Goal: Task Accomplishment & Management: Use online tool/utility

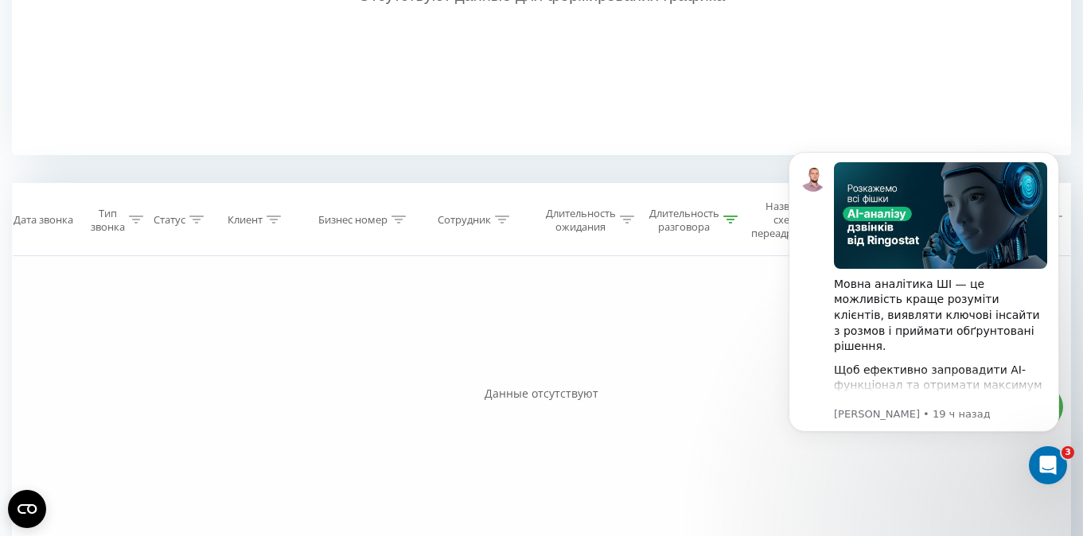
scroll to position [610, 0]
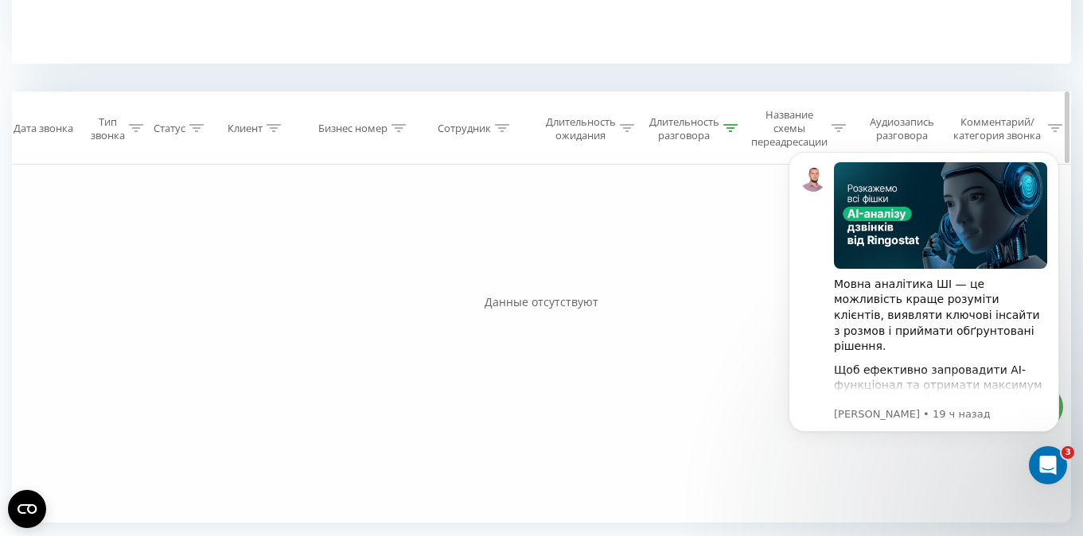
click at [732, 129] on icon at bounding box center [730, 128] width 14 height 8
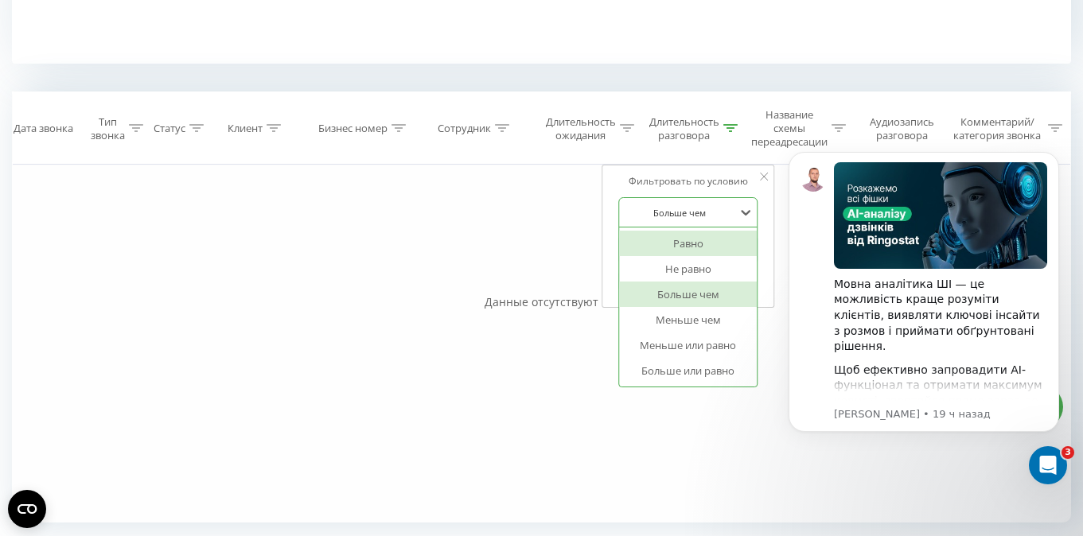
click at [685, 213] on div at bounding box center [679, 212] width 113 height 15
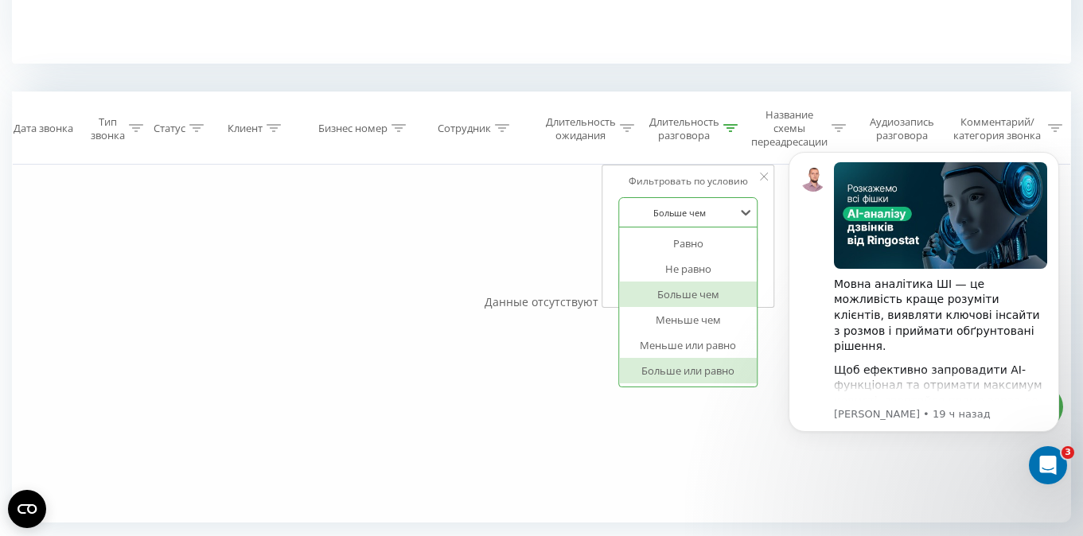
click at [723, 372] on div "Больше или равно" at bounding box center [688, 370] width 138 height 25
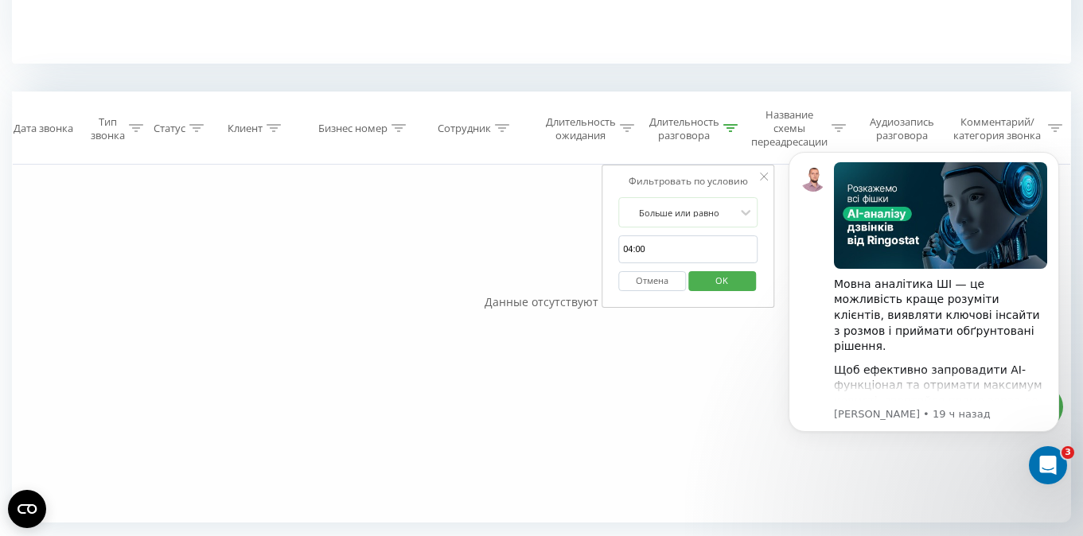
click at [713, 279] on span "OK" at bounding box center [721, 280] width 45 height 25
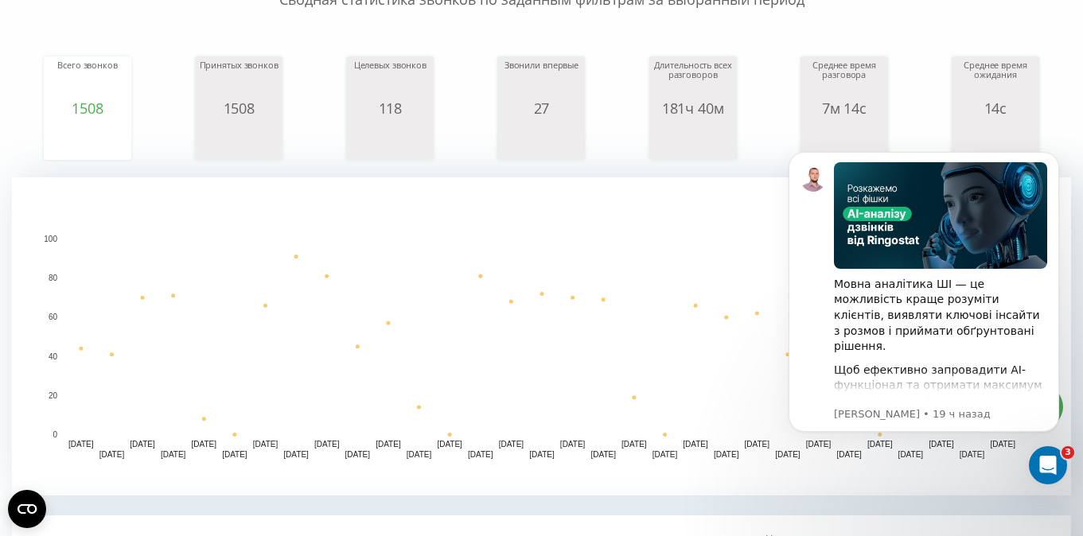
scroll to position [169, 0]
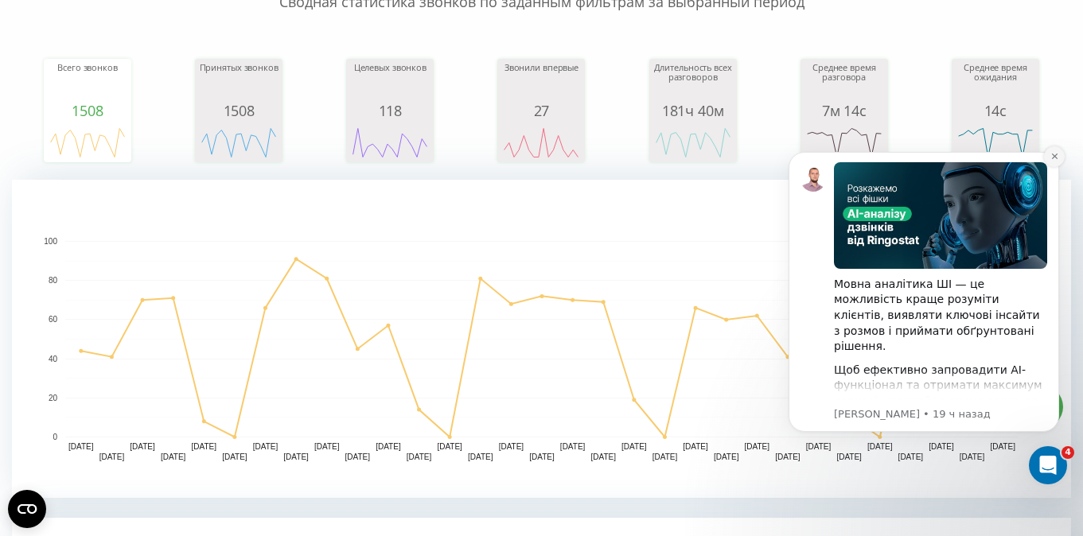
click at [1054, 158] on icon "Dismiss notification" at bounding box center [1054, 156] width 9 height 9
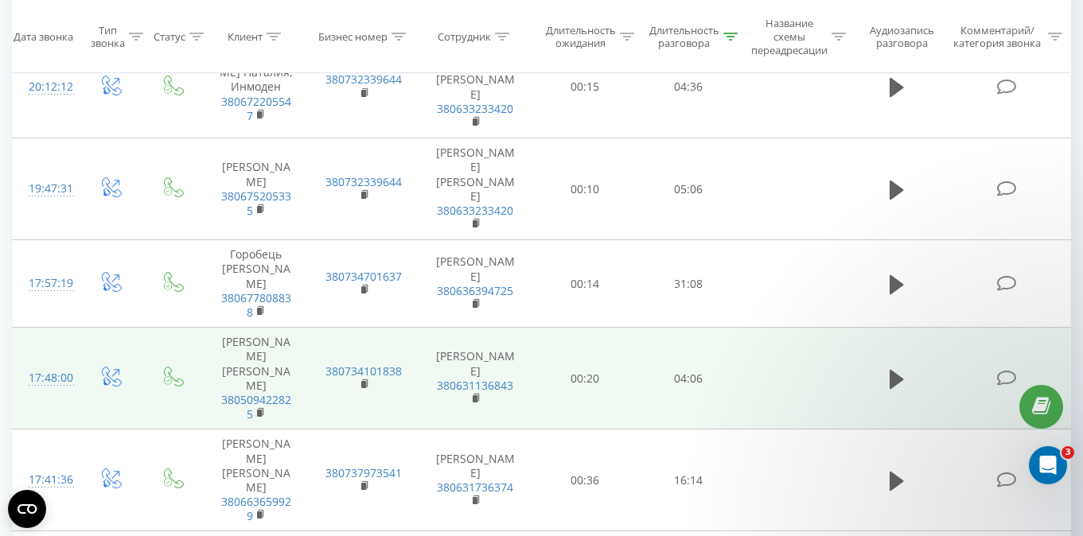
scroll to position [606, 0]
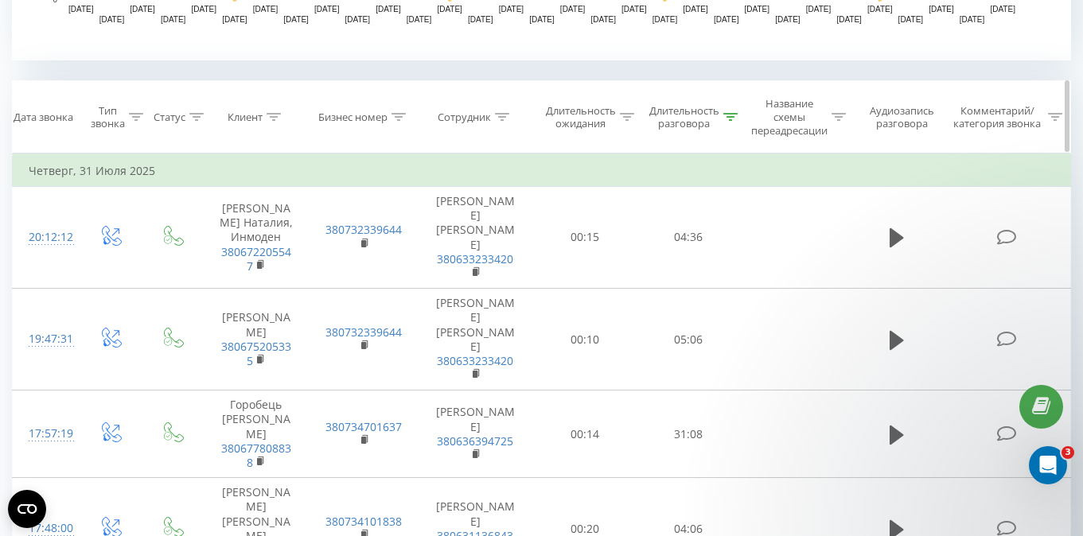
click at [503, 113] on icon at bounding box center [502, 117] width 14 height 8
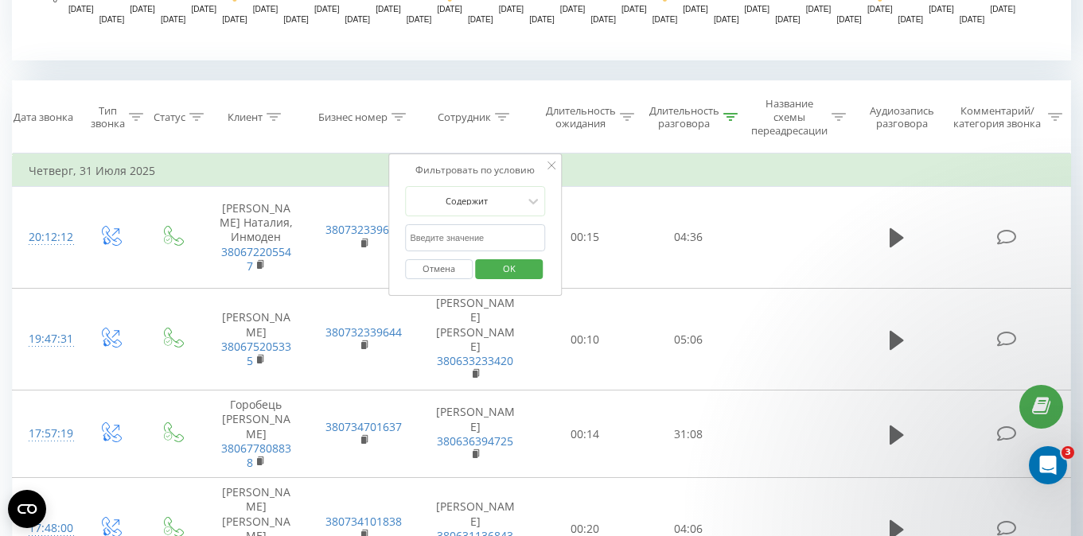
click at [501, 70] on div "Все звонки Основной График Экспорт .csv .xls .xlsx [DATE] - [DATE] Сбросить фил…" at bounding box center [541, 353] width 1059 height 1823
click at [466, 72] on div "Все звонки Основной График Экспорт .csv .xls .xlsx [DATE] - [DATE] Сбросить фил…" at bounding box center [541, 353] width 1059 height 1823
click at [470, 84] on th "Сотрудник" at bounding box center [475, 117] width 115 height 72
click at [551, 161] on div at bounding box center [551, 166] width 8 height 16
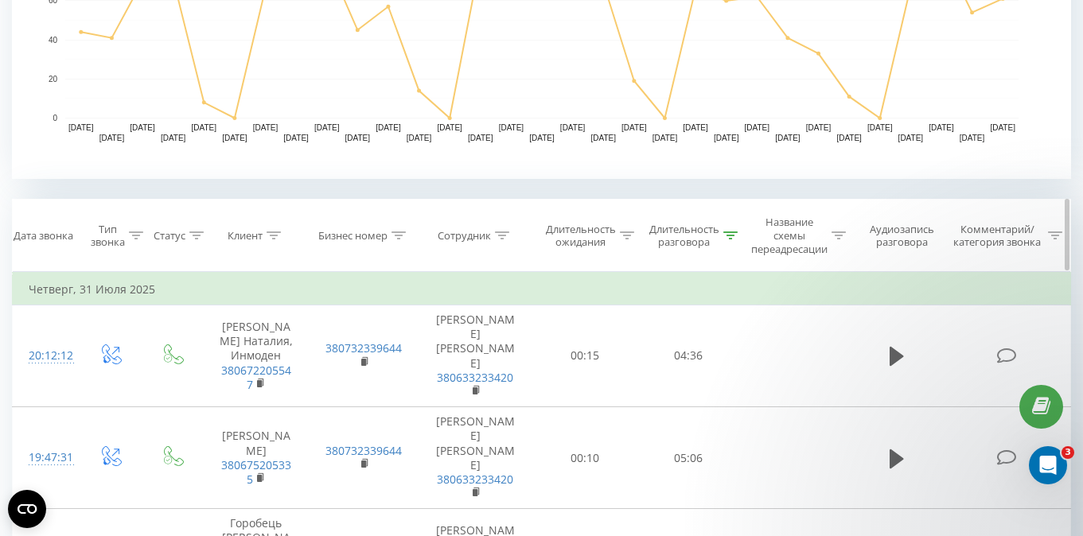
scroll to position [0, 0]
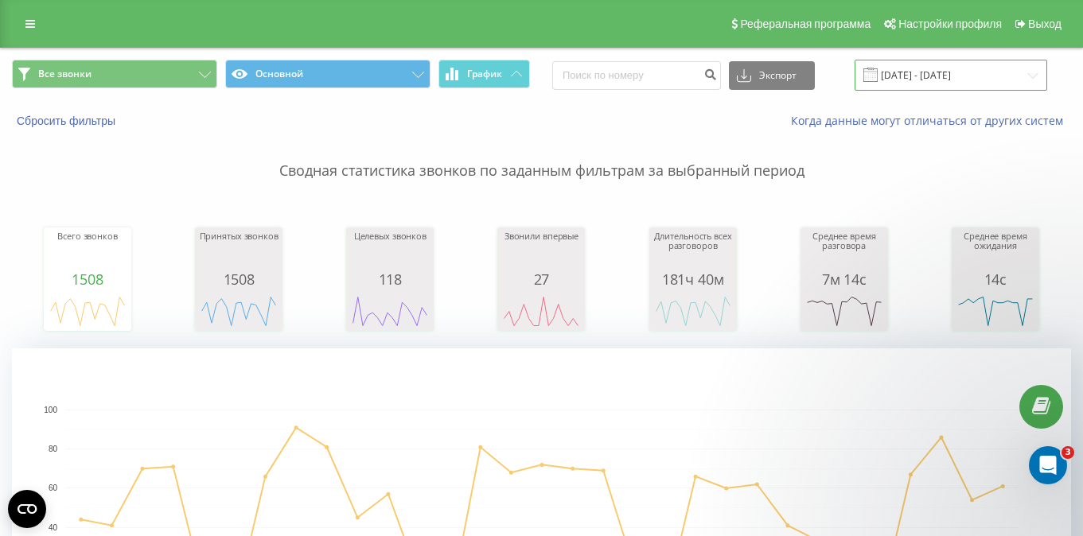
click at [910, 77] on input "[DATE] - [DATE]" at bounding box center [951, 75] width 193 height 31
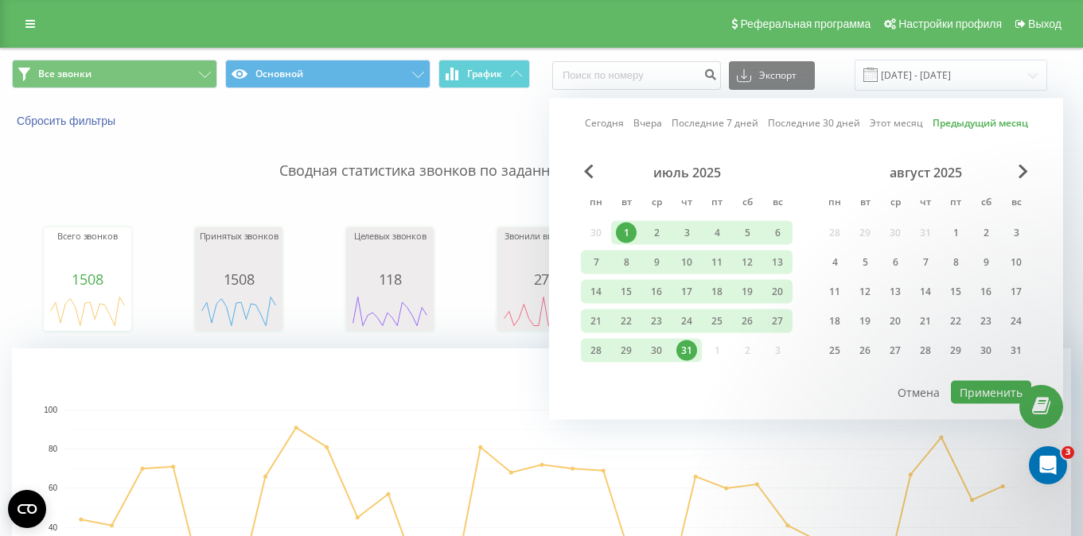
click at [526, 112] on div "Сбросить фильтры Когда данные могут отличаться от других систем" at bounding box center [541, 121] width 1081 height 38
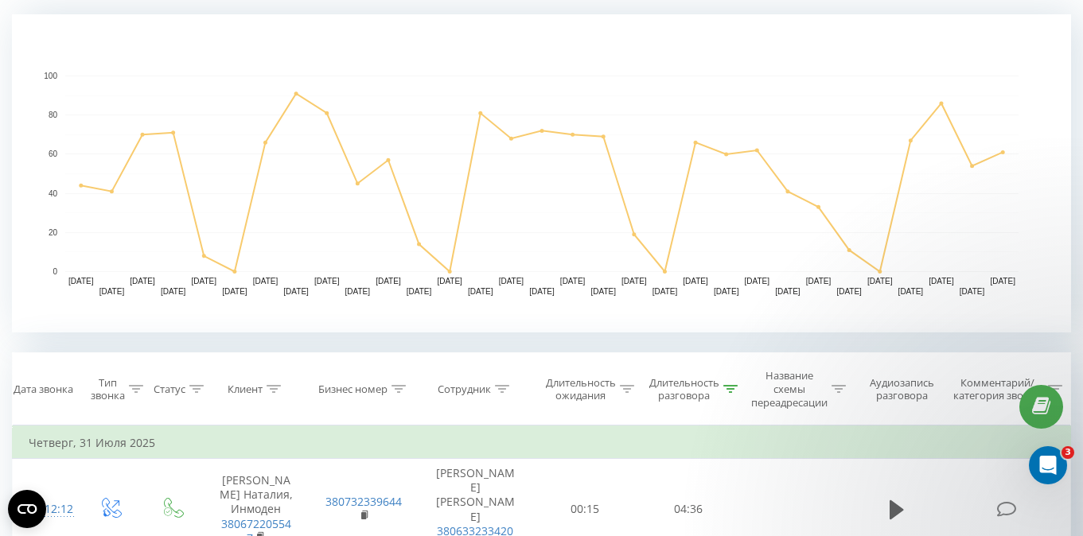
scroll to position [335, 0]
click at [398, 392] on icon at bounding box center [399, 388] width 14 height 8
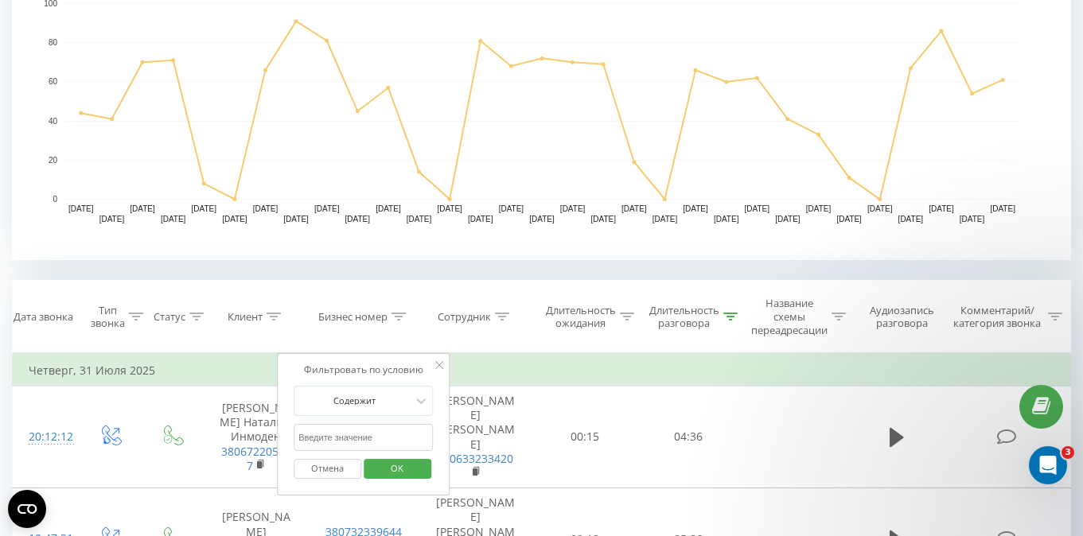
scroll to position [405, 0]
click at [441, 364] on icon at bounding box center [440, 367] width 8 height 8
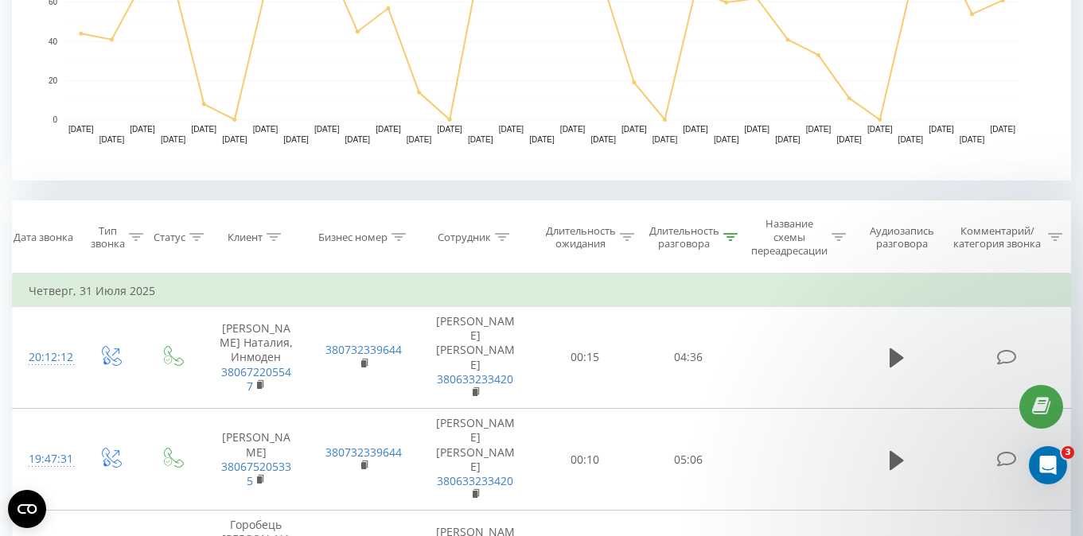
scroll to position [541, 0]
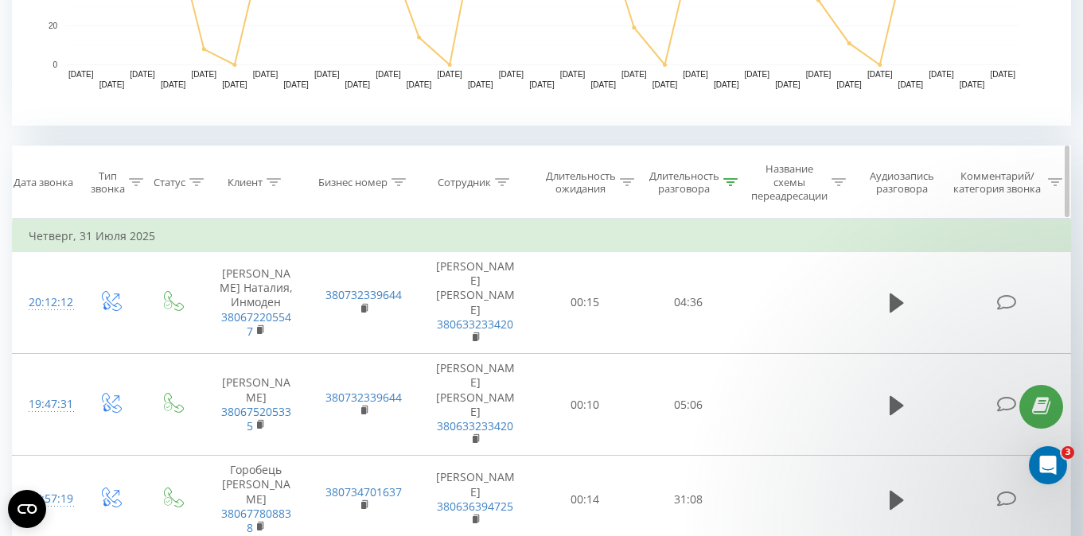
click at [400, 179] on icon at bounding box center [399, 182] width 14 height 8
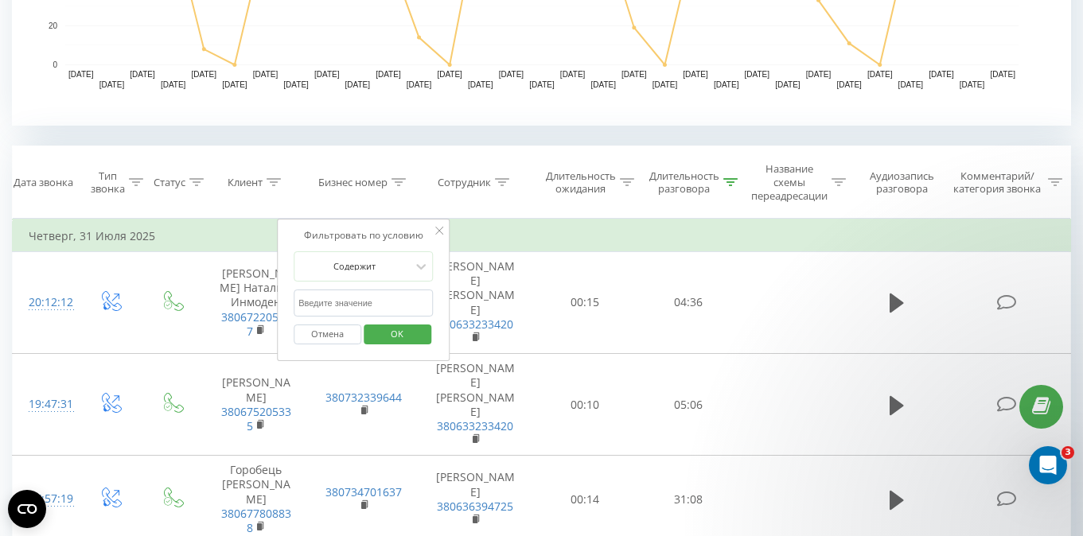
click at [483, 237] on td "Четверг, 31 Июля 2025" at bounding box center [542, 236] width 1058 height 32
click at [440, 229] on icon at bounding box center [440, 231] width 8 height 8
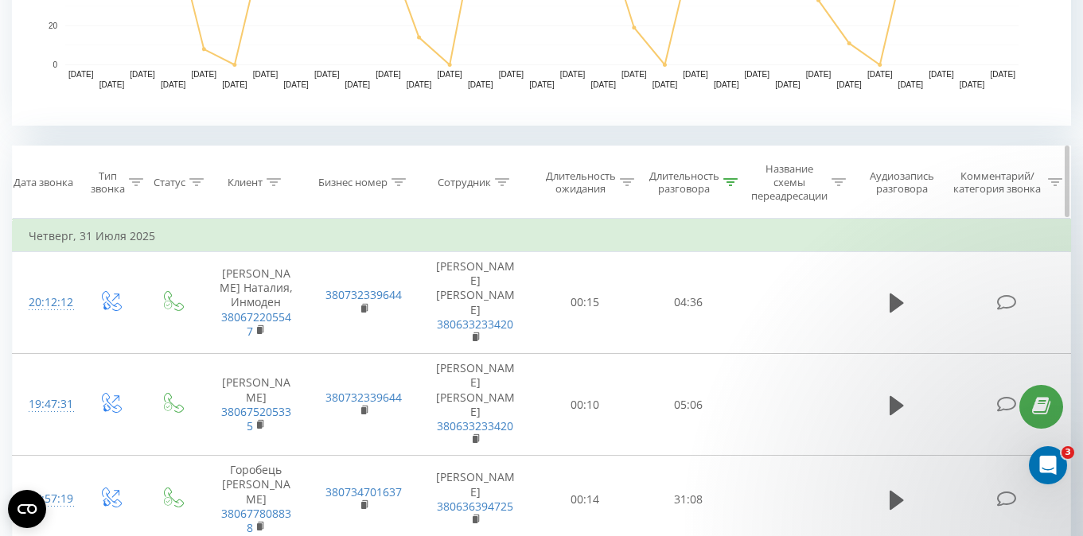
click at [397, 182] on icon at bounding box center [399, 182] width 14 height 8
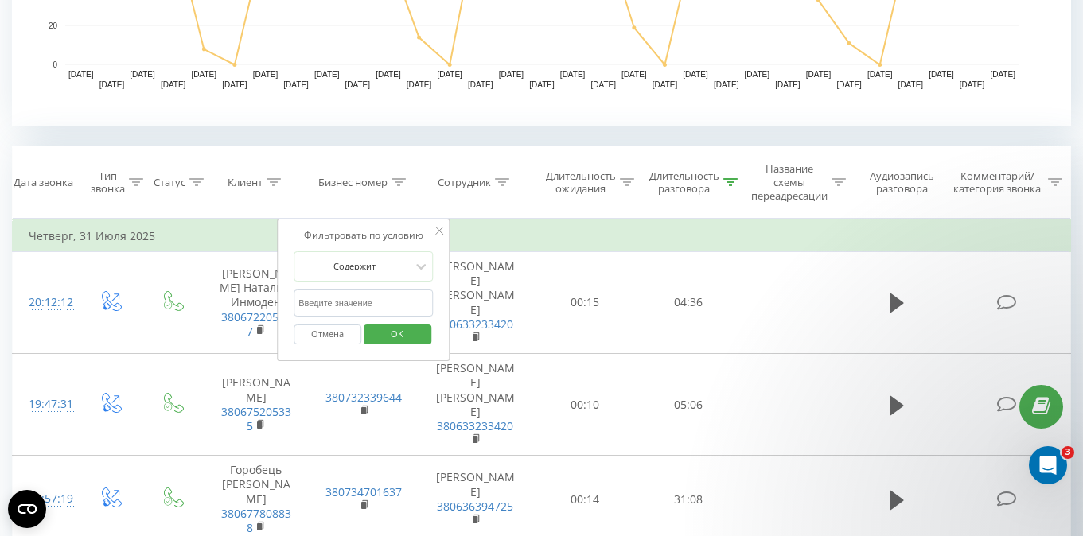
click at [549, 224] on td "Четверг, 31 Июля 2025" at bounding box center [542, 236] width 1058 height 32
click at [500, 178] on icon at bounding box center [502, 182] width 14 height 8
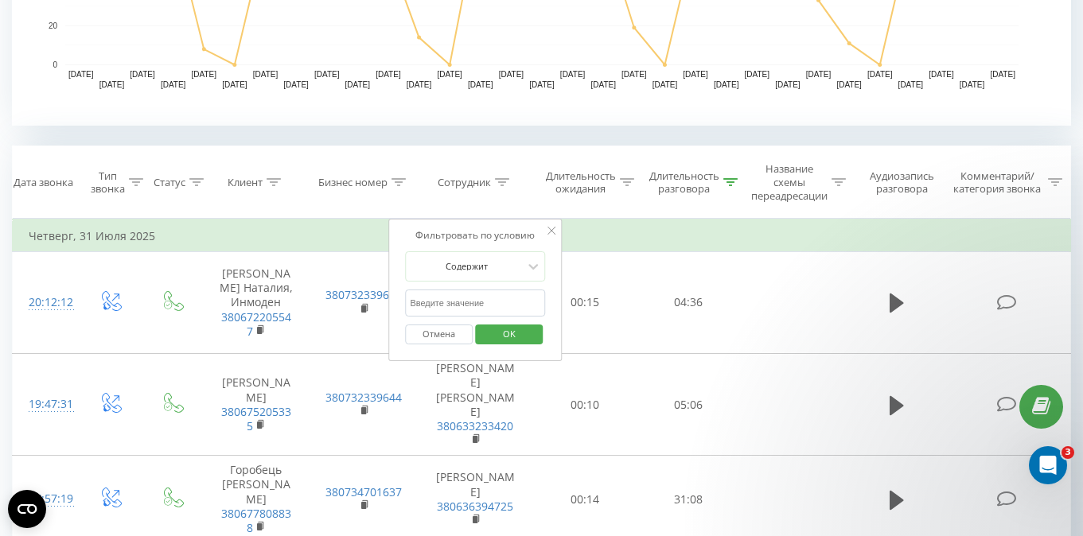
click at [463, 306] on input "text" at bounding box center [475, 304] width 140 height 28
click at [692, 219] on th "Фильтровать по условию Больше или равно 04:00 Отмена OK" at bounding box center [688, 219] width 103 height 2
click at [551, 228] on icon at bounding box center [551, 231] width 8 height 8
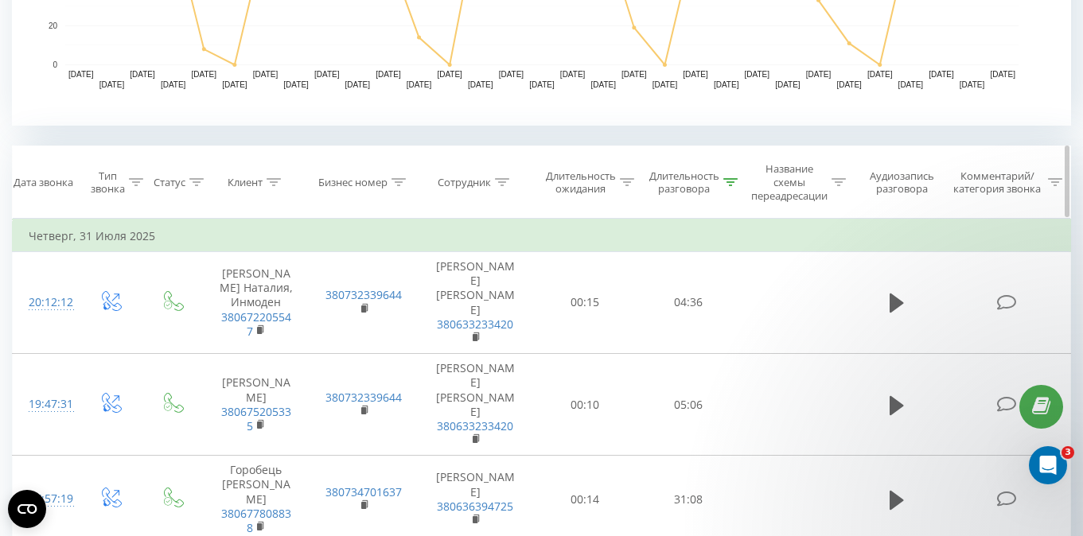
click at [732, 183] on icon at bounding box center [730, 182] width 14 height 8
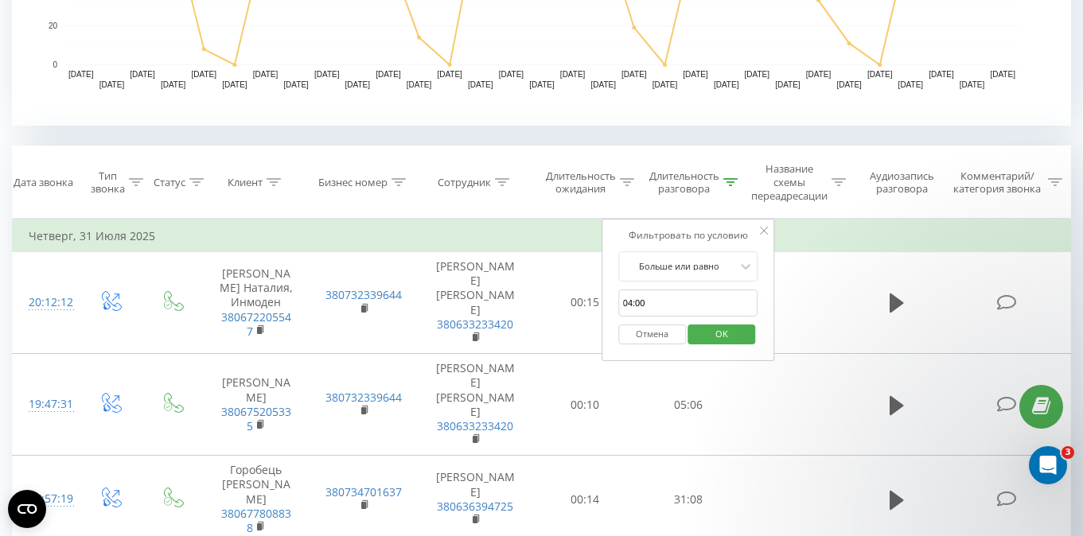
click at [668, 307] on input "04:00" at bounding box center [688, 304] width 140 height 28
type input "0"
click at [727, 326] on span "OK" at bounding box center [721, 333] width 45 height 25
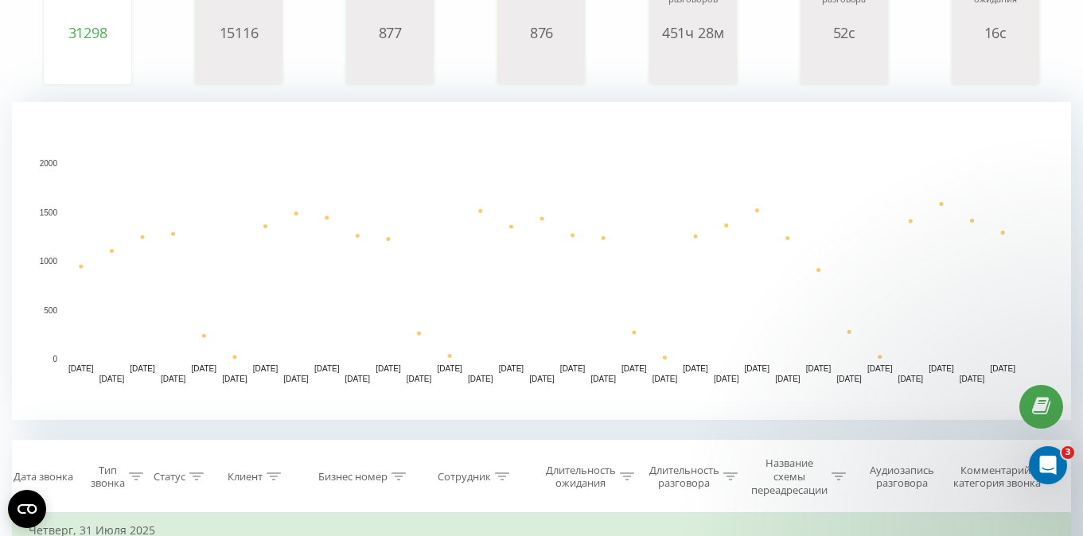
scroll to position [298, 0]
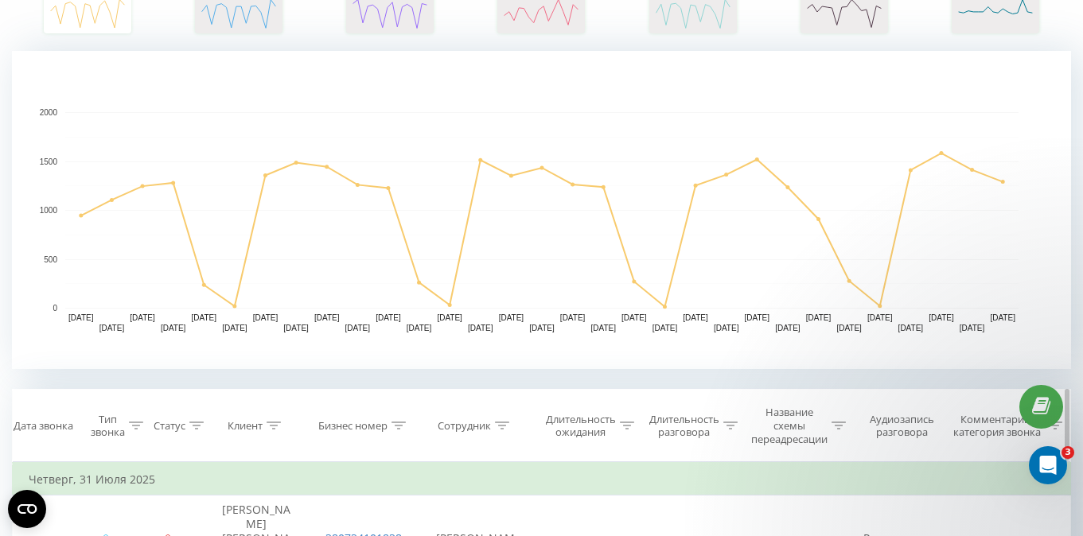
click at [730, 423] on icon at bounding box center [730, 426] width 14 height 8
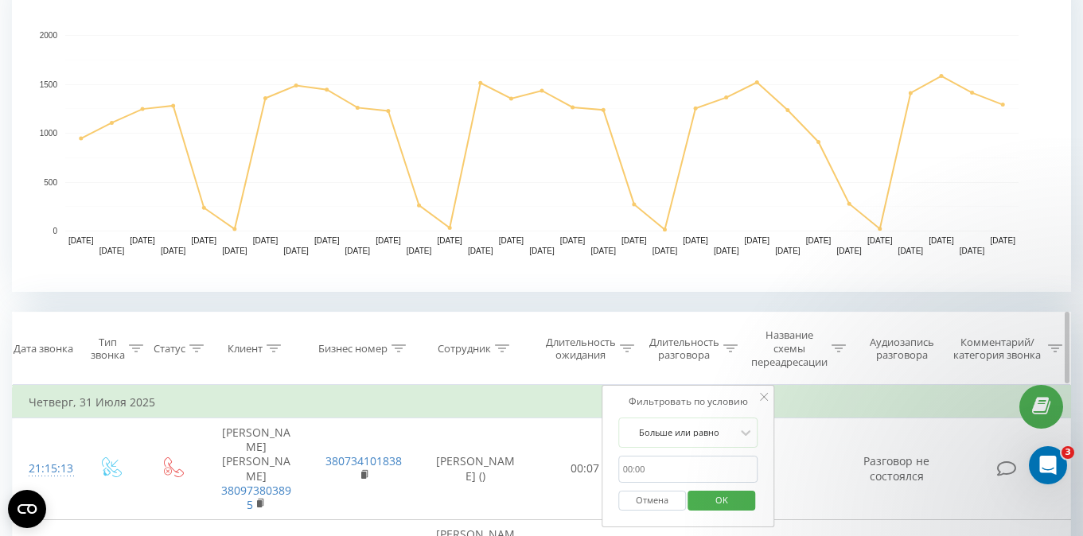
scroll to position [505, 0]
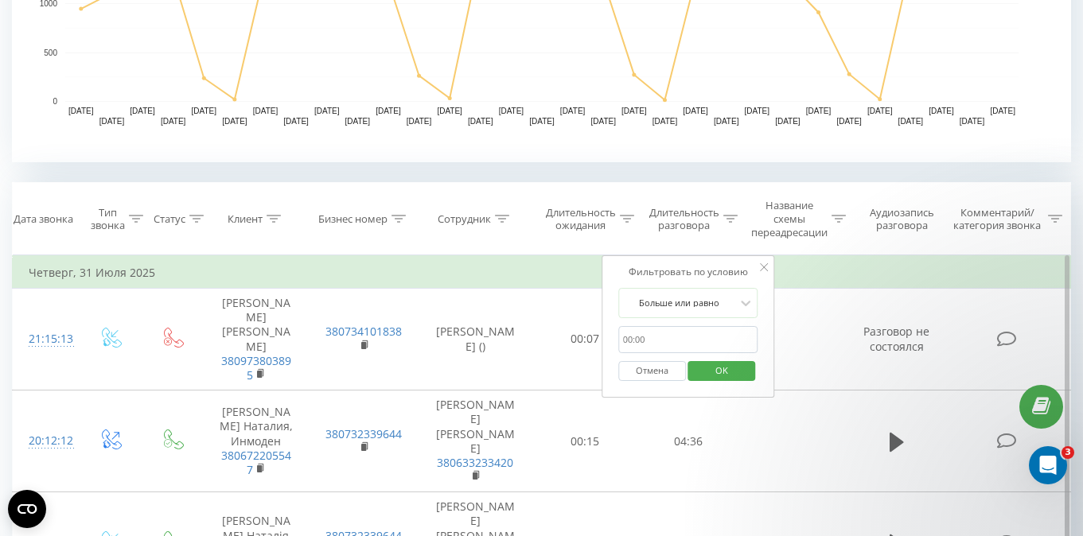
click at [638, 333] on input "text" at bounding box center [688, 340] width 140 height 28
click at [727, 372] on span "OK" at bounding box center [721, 370] width 45 height 25
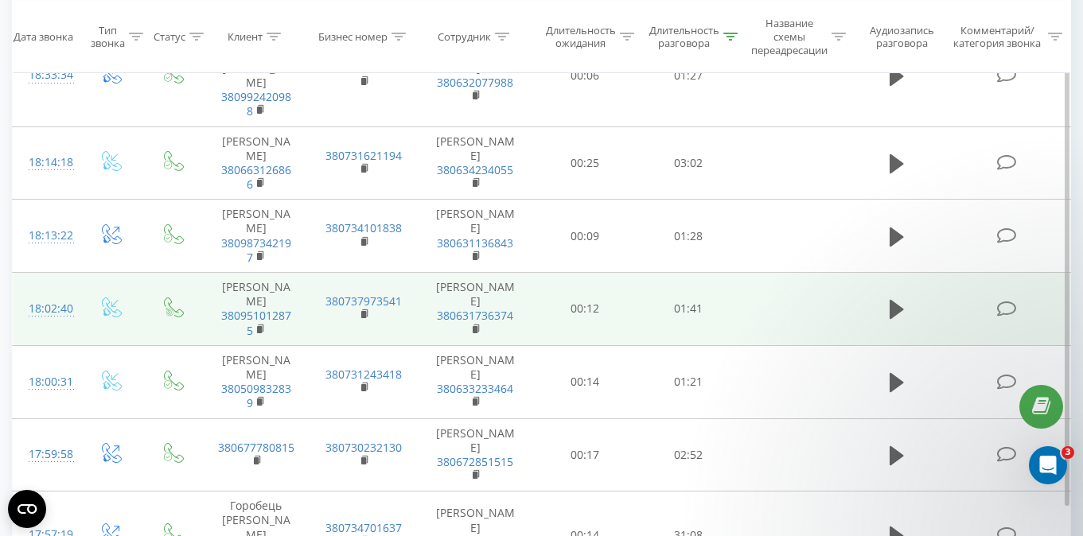
scroll to position [1105, 0]
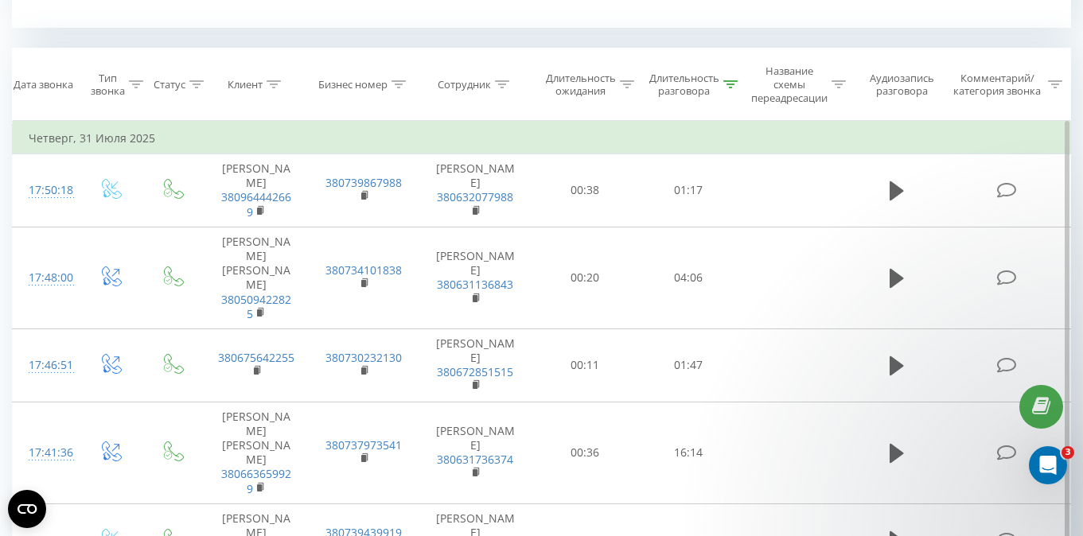
scroll to position [637, 0]
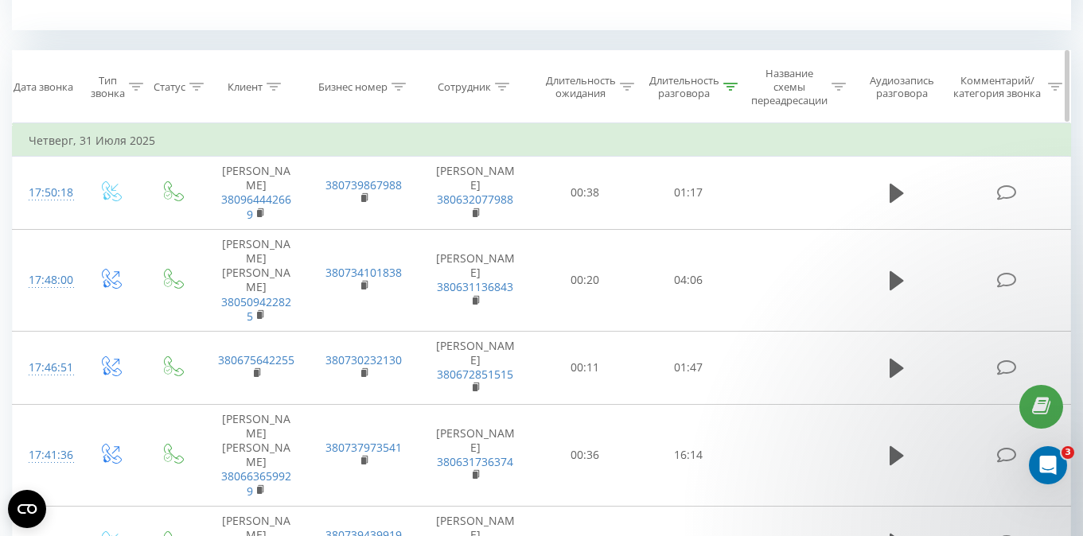
click at [731, 86] on icon at bounding box center [730, 87] width 14 height 8
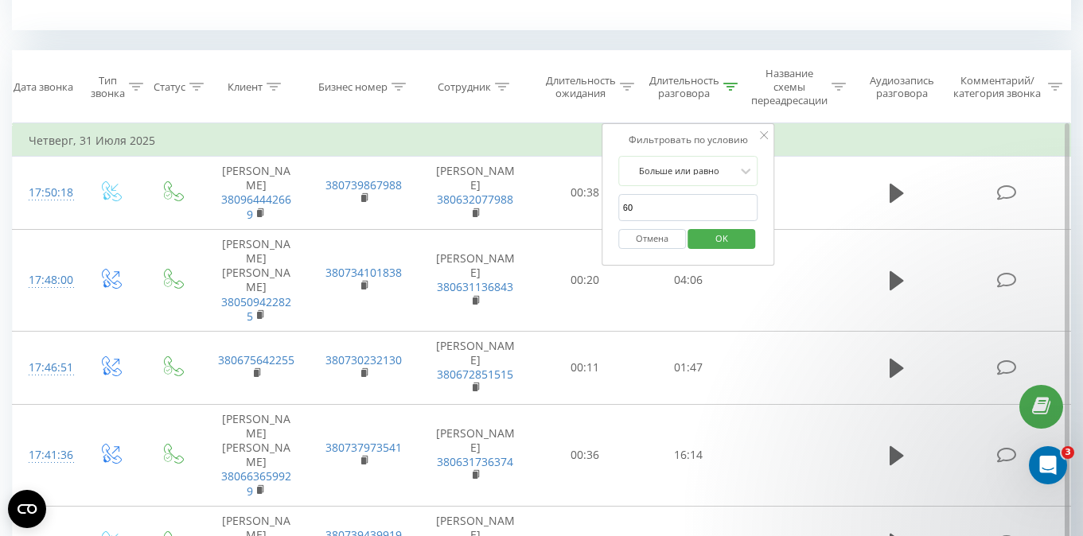
click at [645, 204] on input "60" at bounding box center [688, 208] width 140 height 28
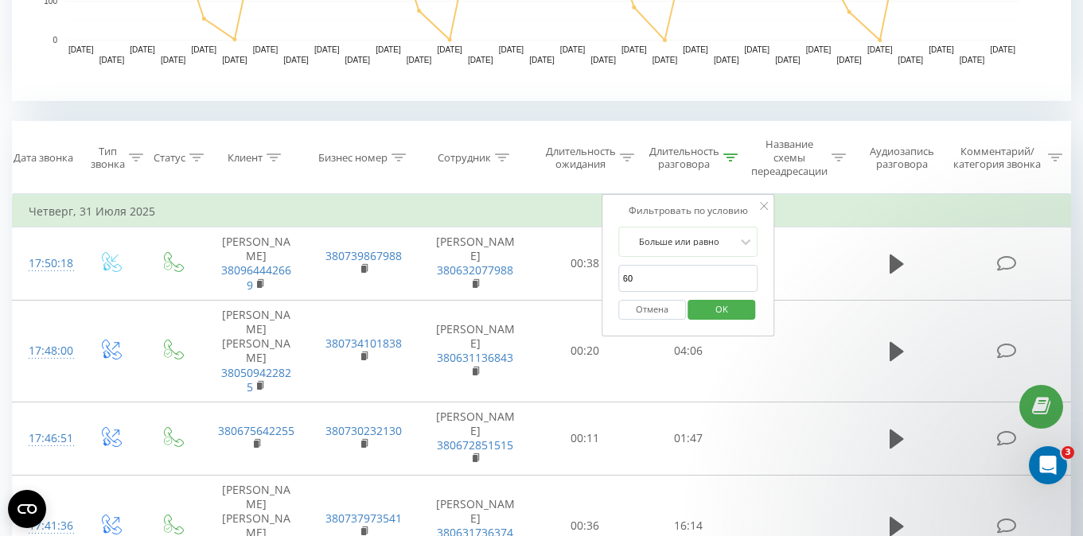
scroll to position [647, 0]
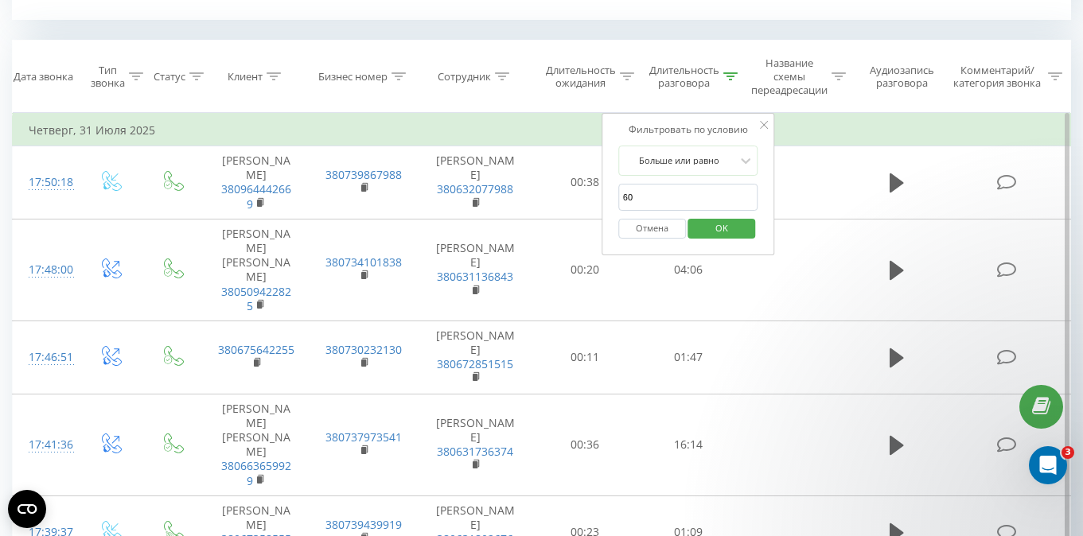
type input "6"
type input "240"
click at [715, 232] on span "OK" at bounding box center [721, 228] width 45 height 25
